Goal: Check status: Check status

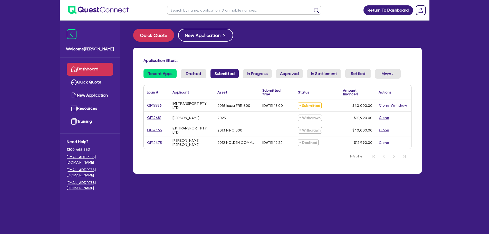
click at [232, 78] on link "Submitted" at bounding box center [224, 73] width 28 height 9
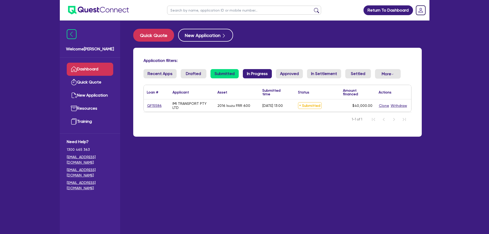
click at [262, 74] on link "In Progress" at bounding box center [257, 73] width 29 height 9
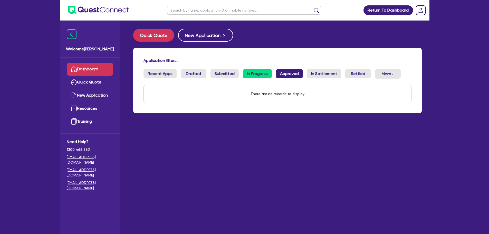
click at [292, 72] on link "Approved" at bounding box center [289, 73] width 27 height 9
click at [156, 73] on link "Recent Apps" at bounding box center [159, 73] width 33 height 9
